Goal: Navigation & Orientation: Find specific page/section

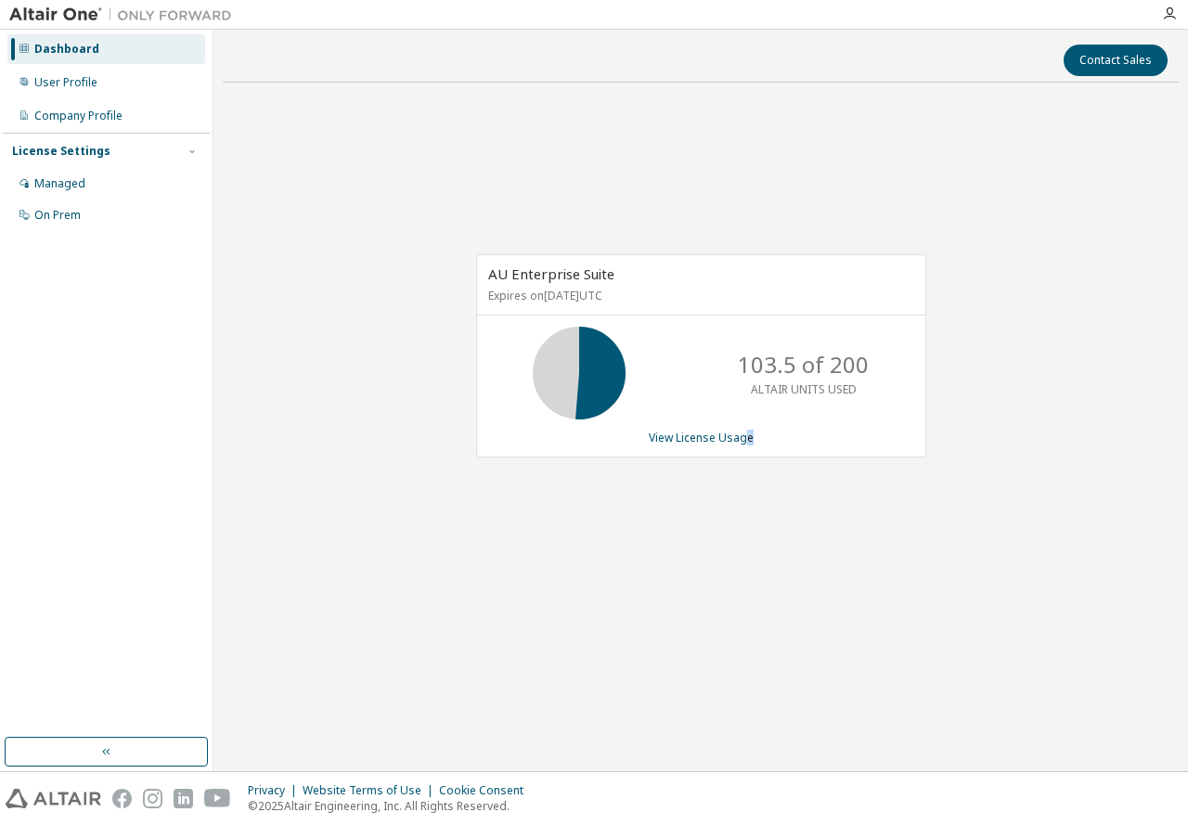
click at [891, 824] on html "Dashboard User Profile Company Profile License Settings Managed On Prem Contact…" at bounding box center [594, 412] width 1188 height 825
